Goal: Information Seeking & Learning: Understand process/instructions

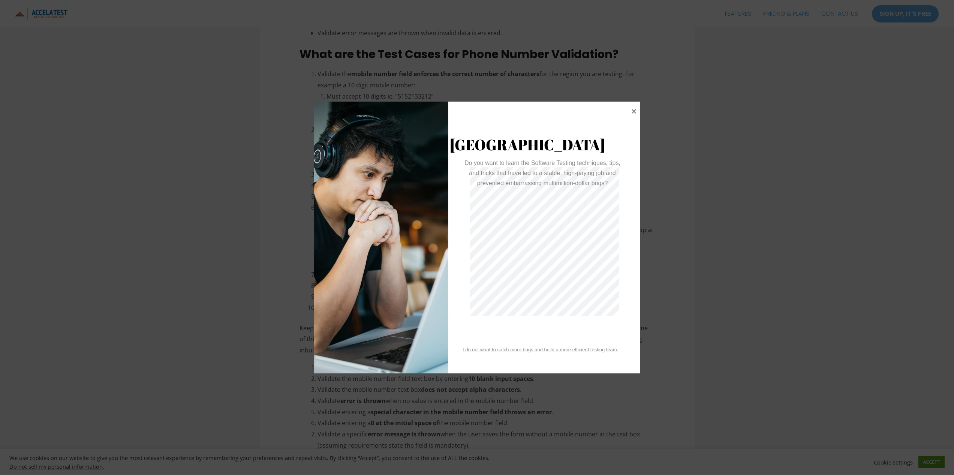
scroll to position [587, 0]
click at [634, 111] on icon at bounding box center [634, 110] width 5 height 5
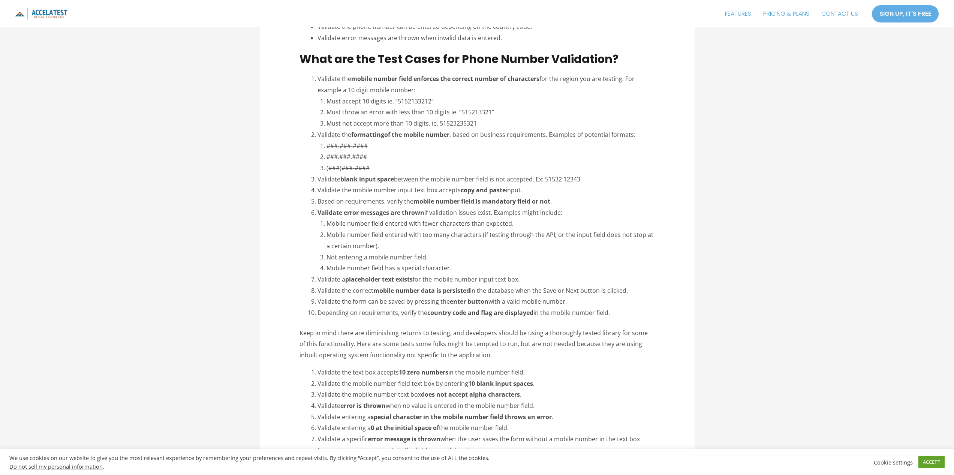
drag, startPoint x: 318, startPoint y: 383, endPoint x: 540, endPoint y: 410, distance: 222.9
click at [540, 410] on ol "Validate the text box accepts 10 zero numbers in the mobile number field. Valid…" at bounding box center [486, 411] width 337 height 89
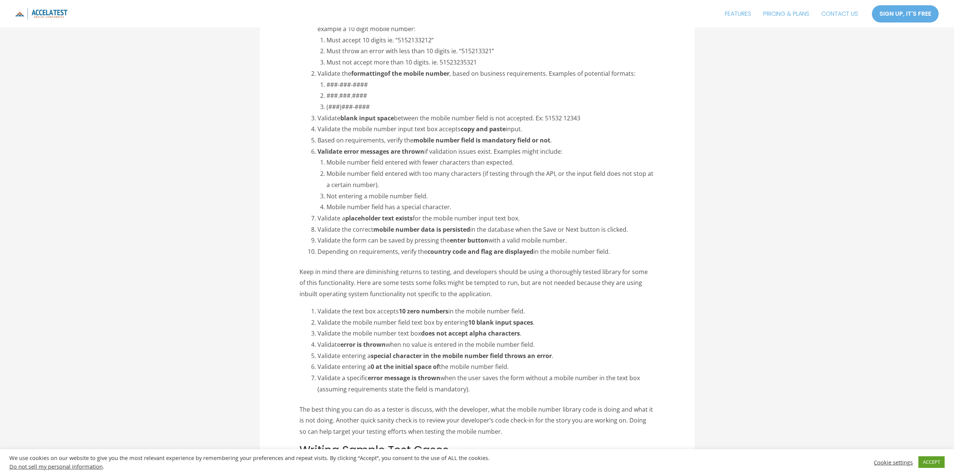
scroll to position [645, 0]
click at [519, 369] on li "Validate entering a 0 at the initial space of the [GEOGRAPHIC_DATA]." at bounding box center [486, 369] width 337 height 11
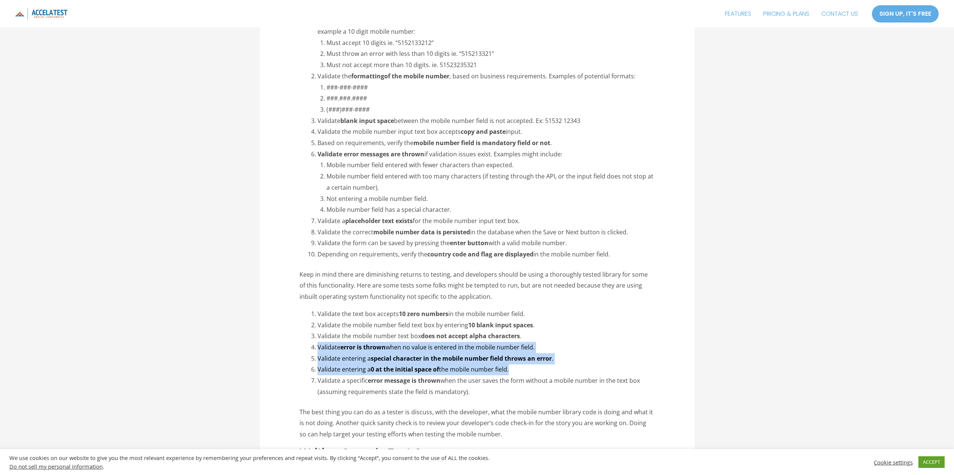
drag, startPoint x: 511, startPoint y: 369, endPoint x: 308, endPoint y: 343, distance: 204.1
click at [308, 343] on div "LinkedIn Tweet Email Table of Contents show 1 What are the Acceptance Criteria …" at bounding box center [477, 50] width 355 height 1151
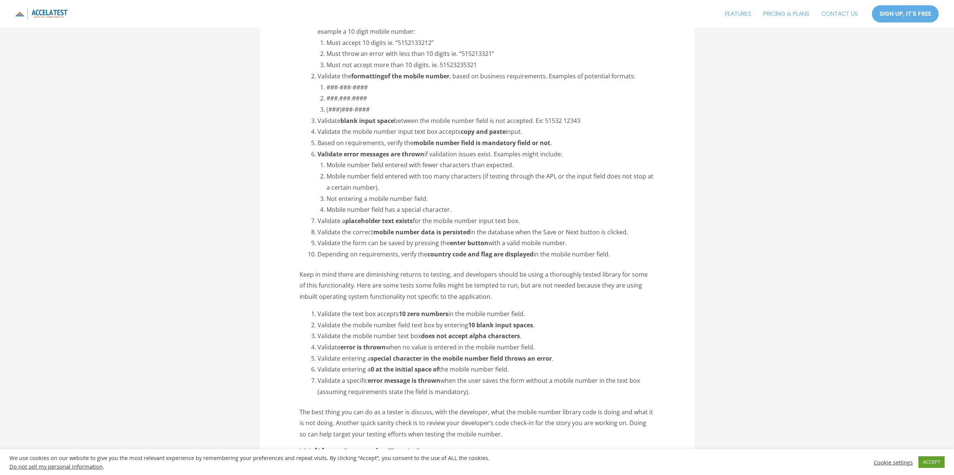
click at [412, 340] on li "Validate the mobile number text box does not accept alpha characters ." at bounding box center [486, 336] width 337 height 11
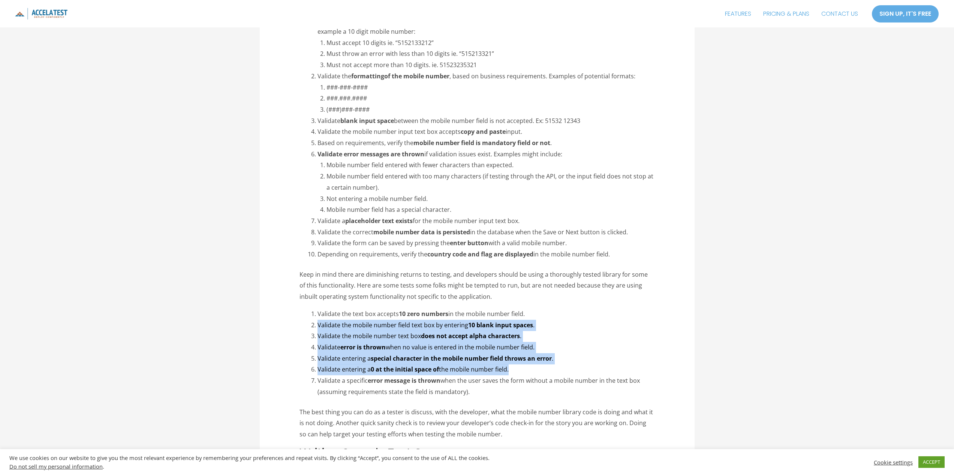
drag, startPoint x: 316, startPoint y: 321, endPoint x: 524, endPoint y: 368, distance: 212.9
click at [524, 368] on ol "Validate the text box accepts 10 zero numbers in the mobile number field. Valid…" at bounding box center [486, 353] width 337 height 89
copy ol "Validate the mobile number field text box by entering 10 blank input spaces . V…"
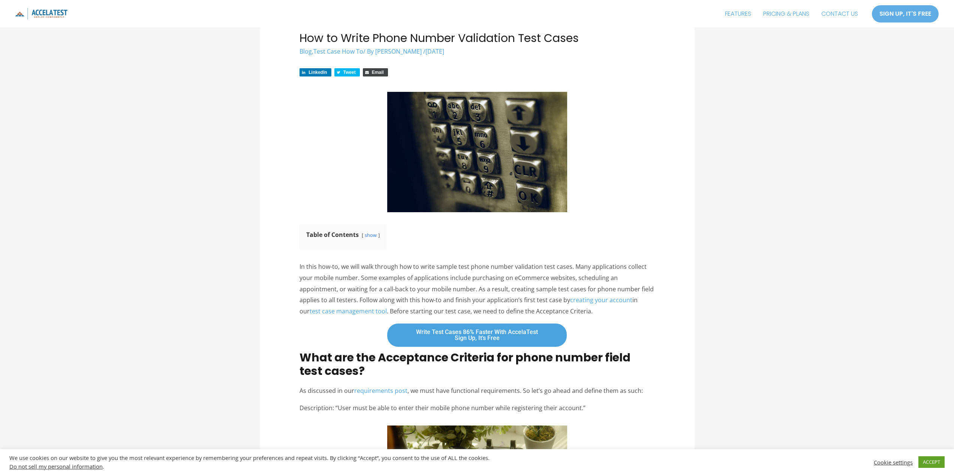
scroll to position [0, 0]
